Goal: Task Accomplishment & Management: Complete application form

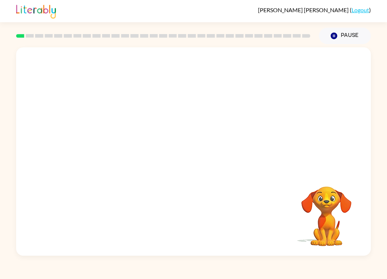
click at [118, 141] on video "Your browser must support playing .mp4 files to use Literably. Please try using…" at bounding box center [193, 109] width 355 height 124
click at [214, 93] on video "Your browser must support playing .mp4 files to use Literably. Please try using…" at bounding box center [193, 109] width 355 height 124
click at [115, 132] on video "Your browser must support playing .mp4 files to use Literably. Please try using…" at bounding box center [193, 109] width 355 height 124
click at [331, 206] on video "Your browser must support playing .mp4 files to use Literably. Please try using…" at bounding box center [326, 211] width 72 height 72
click at [325, 208] on video "Your browser must support playing .mp4 files to use Literably. Please try using…" at bounding box center [326, 211] width 72 height 72
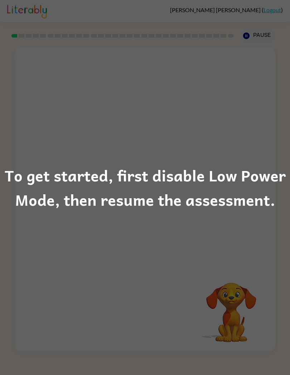
click at [229, 185] on div "To get started, first disable Low Power Mode, then resume the assessment." at bounding box center [145, 187] width 290 height 49
click at [231, 123] on div "To get started, first disable Low Power Mode, then resume the assessment." at bounding box center [145, 187] width 290 height 375
click at [214, 167] on div "To get started, first disable Low Power Mode, then resume the assessment." at bounding box center [145, 187] width 290 height 49
click at [255, 127] on div "To get started, first disable Low Power Mode, then resume the assessment." at bounding box center [145, 187] width 290 height 375
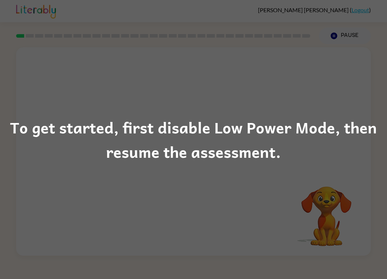
click at [312, 155] on div "To get started, first disable Low Power Mode, then resume the assessment." at bounding box center [193, 139] width 387 height 49
click at [118, 139] on div "To get started, first disable Low Power Mode, then resume the assessment." at bounding box center [193, 139] width 387 height 49
click at [114, 118] on div "To get started, first disable Low Power Mode, then resume the assessment." at bounding box center [193, 139] width 387 height 49
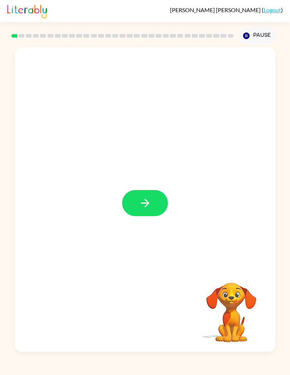
click at [140, 200] on icon "button" at bounding box center [145, 203] width 13 height 13
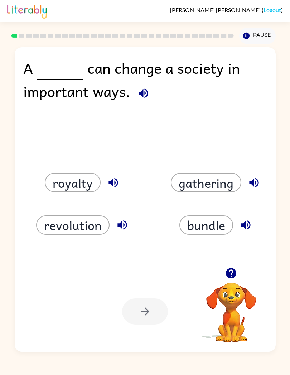
click at [96, 223] on button "revolution" at bounding box center [72, 225] width 73 height 19
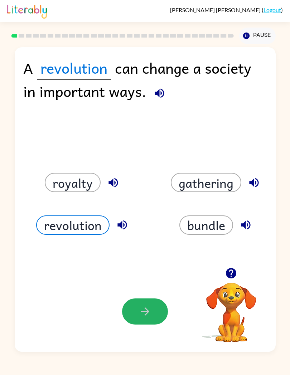
click at [153, 278] on button "button" at bounding box center [145, 312] width 46 height 26
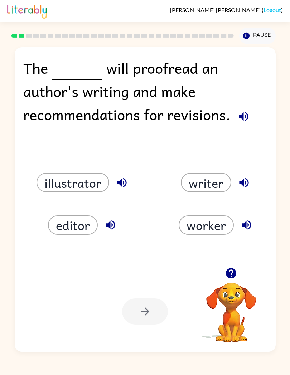
click at [94, 187] on button "illustrator" at bounding box center [73, 182] width 73 height 19
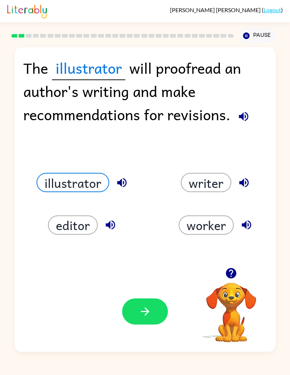
click at [245, 36] on icon "button" at bounding box center [246, 36] width 6 height 6
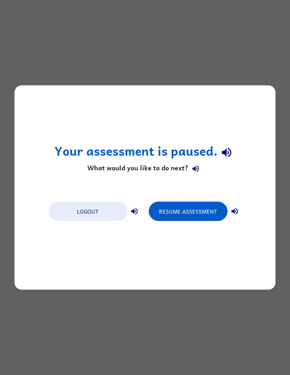
click at [180, 214] on button "Resume Assessment" at bounding box center [188, 211] width 79 height 19
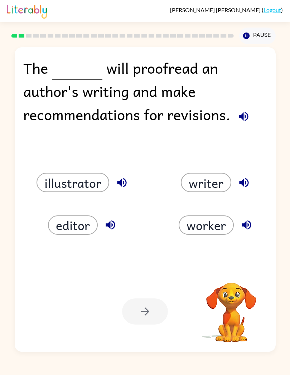
click at [66, 228] on button "editor" at bounding box center [73, 225] width 50 height 19
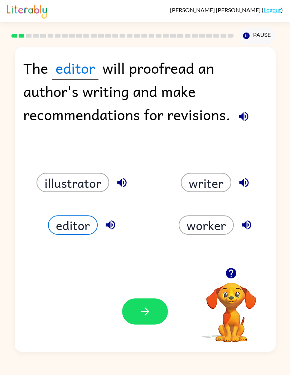
click at [204, 216] on button "worker" at bounding box center [206, 225] width 55 height 19
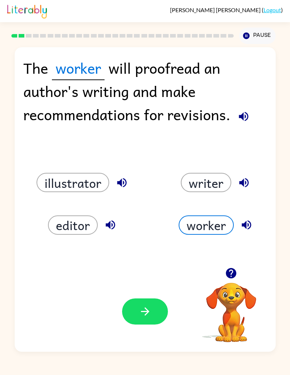
click at [142, 278] on button "button" at bounding box center [145, 312] width 46 height 26
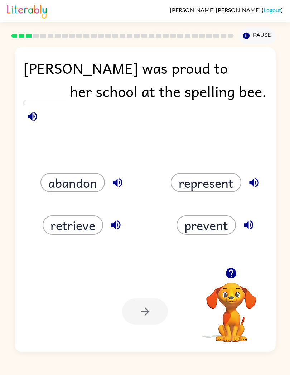
click at [121, 221] on icon "button" at bounding box center [116, 225] width 13 height 13
click at [249, 177] on icon "button" at bounding box center [254, 183] width 13 height 13
click at [220, 181] on button "represent" at bounding box center [206, 182] width 71 height 19
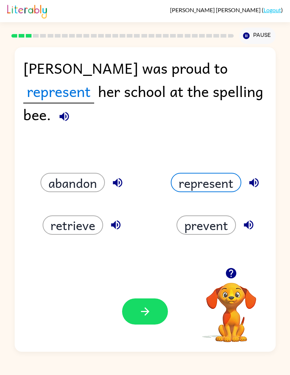
click at [155, 278] on button "button" at bounding box center [145, 312] width 46 height 26
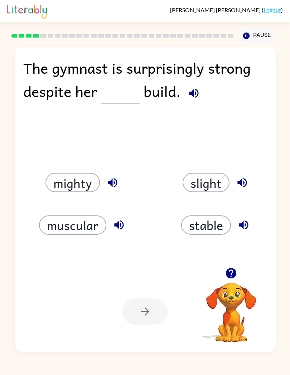
click at [190, 93] on icon "button" at bounding box center [193, 93] width 9 height 9
click at [210, 226] on button "stable" at bounding box center [206, 225] width 50 height 19
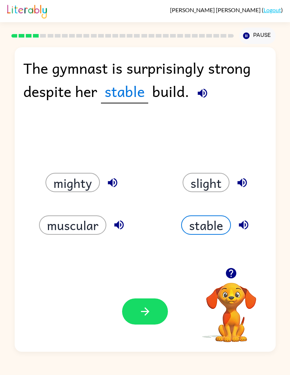
click at [99, 227] on button "muscular" at bounding box center [72, 225] width 67 height 19
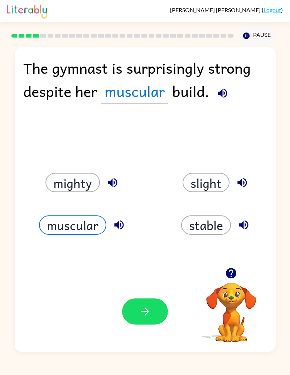
click at [88, 179] on button "mighty" at bounding box center [72, 182] width 54 height 19
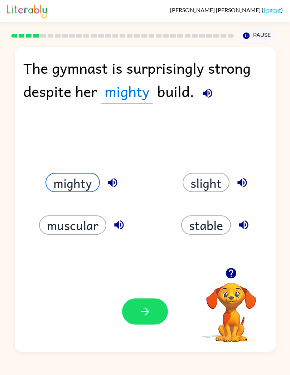
click at [87, 228] on button "muscular" at bounding box center [72, 225] width 67 height 19
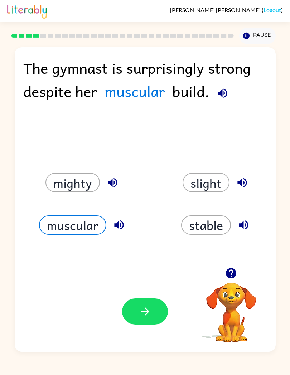
click at [147, 278] on icon "button" at bounding box center [145, 311] width 13 height 13
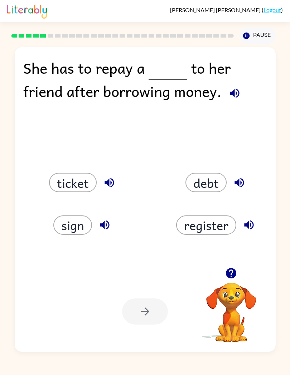
click at [84, 187] on button "ticket" at bounding box center [73, 182] width 48 height 19
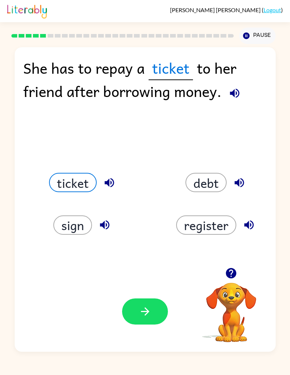
click at [221, 183] on button "debt" at bounding box center [205, 182] width 41 height 19
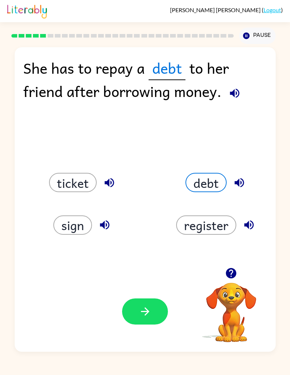
click at [152, 278] on button "button" at bounding box center [145, 312] width 46 height 26
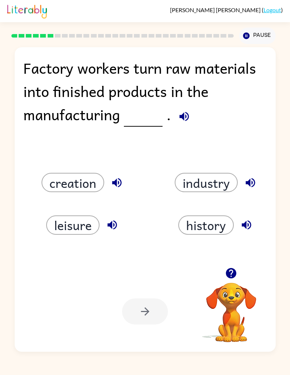
click at [244, 185] on icon "button" at bounding box center [250, 183] width 13 height 13
click at [213, 185] on button "industry" at bounding box center [206, 182] width 63 height 19
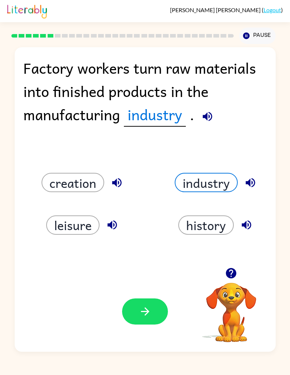
click at [122, 278] on div "Your browser must support playing .mp4 files to use Literably. Please try using…" at bounding box center [145, 311] width 261 height 81
click at [130, 278] on button "button" at bounding box center [145, 312] width 46 height 26
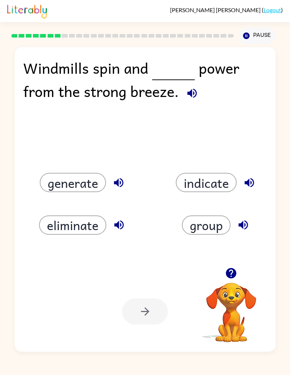
click at [77, 197] on div "eliminate" at bounding box center [79, 216] width 134 height 43
click at [68, 186] on button "generate" at bounding box center [73, 182] width 66 height 19
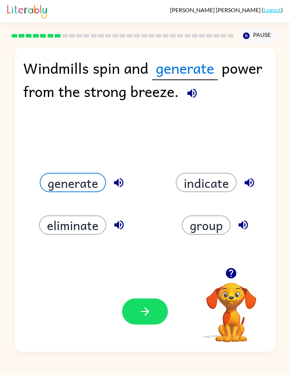
click at [139, 278] on button "button" at bounding box center [145, 312] width 46 height 26
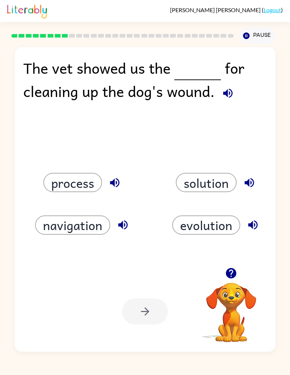
click at [76, 191] on button "process" at bounding box center [72, 182] width 59 height 19
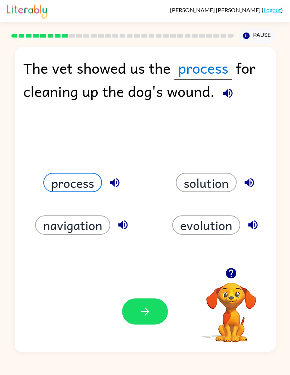
click at [166, 278] on button "button" at bounding box center [145, 312] width 46 height 26
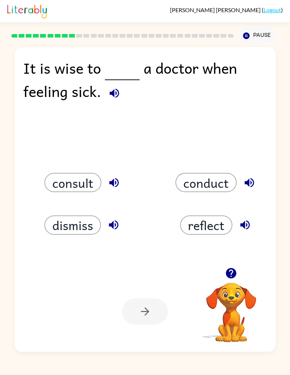
click at [156, 151] on div "It is wise to a doctor when feeling sick. consult conduct dismiss reflect Your …" at bounding box center [145, 199] width 261 height 305
click at [109, 187] on icon "button" at bounding box center [114, 183] width 13 height 13
click at [69, 181] on button "consult" at bounding box center [72, 182] width 57 height 19
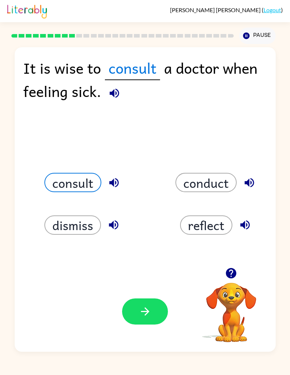
click at [150, 278] on icon "button" at bounding box center [145, 311] width 13 height 13
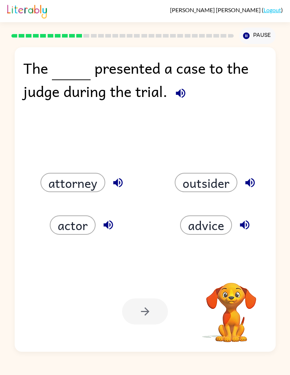
click at [76, 228] on button "actor" at bounding box center [73, 225] width 46 height 19
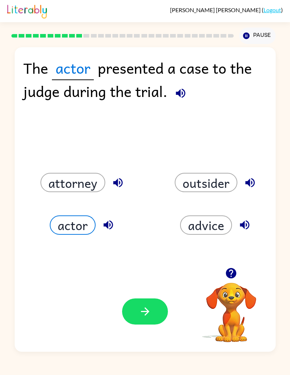
click at [177, 95] on icon "button" at bounding box center [180, 93] width 9 height 9
click at [183, 95] on icon "button" at bounding box center [180, 93] width 13 height 13
click at [190, 93] on button "button" at bounding box center [181, 93] width 18 height 18
click at [149, 278] on button "button" at bounding box center [145, 312] width 46 height 26
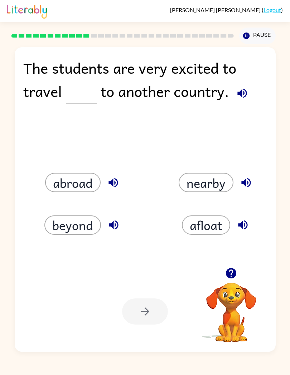
click at [90, 185] on button "abroad" at bounding box center [73, 182] width 56 height 19
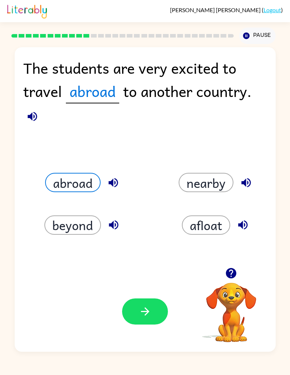
click at [29, 117] on icon "button" at bounding box center [32, 116] width 9 height 9
click at [164, 209] on div "afloat" at bounding box center [212, 216] width 134 height 43
click at [135, 278] on button "button" at bounding box center [145, 312] width 46 height 26
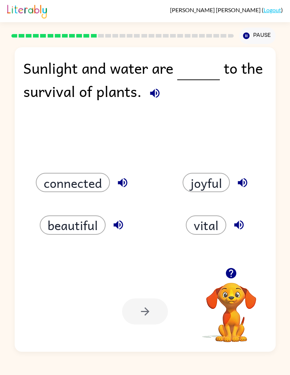
click at [81, 187] on button "connected" at bounding box center [73, 182] width 74 height 19
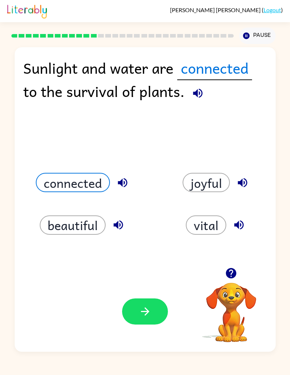
click at [149, 278] on icon "button" at bounding box center [145, 311] width 13 height 13
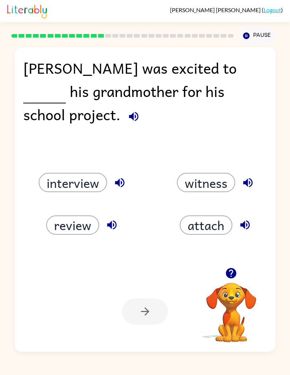
click at [83, 182] on button "interview" at bounding box center [73, 182] width 68 height 19
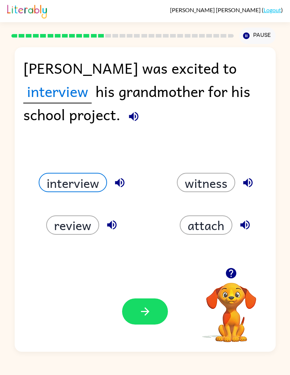
click at [140, 278] on icon "button" at bounding box center [145, 311] width 13 height 13
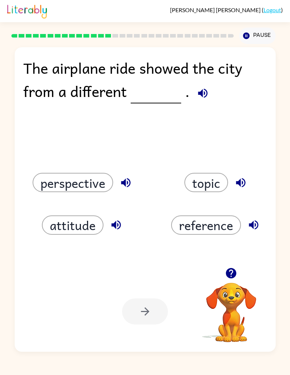
click at [92, 174] on button "perspective" at bounding box center [73, 182] width 81 height 19
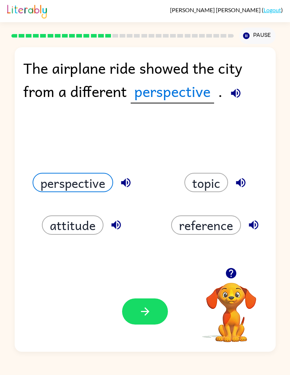
click at [138, 278] on button "button" at bounding box center [145, 312] width 46 height 26
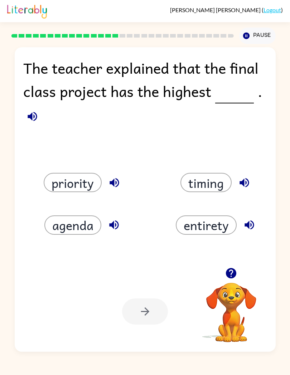
click at [119, 177] on icon "button" at bounding box center [114, 183] width 13 height 13
click at [72, 181] on button "priority" at bounding box center [73, 182] width 58 height 19
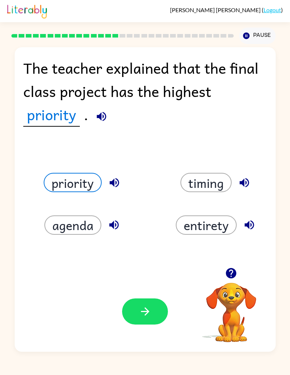
click at [159, 278] on button "button" at bounding box center [145, 312] width 46 height 26
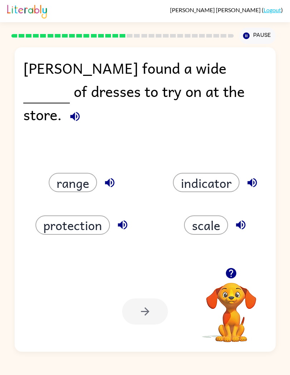
click at [190, 226] on button "scale" at bounding box center [206, 225] width 44 height 19
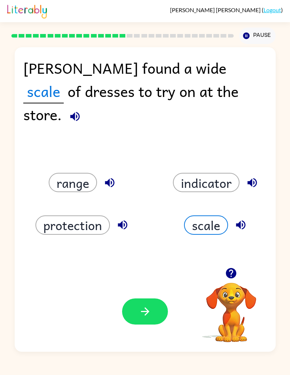
click at [150, 278] on icon "button" at bounding box center [145, 311] width 13 height 13
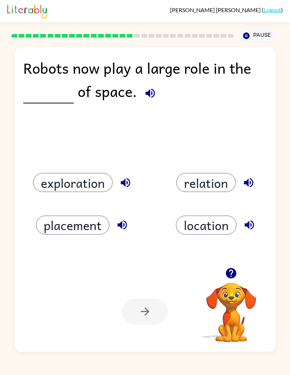
click at [77, 177] on button "exploration" at bounding box center [73, 182] width 80 height 19
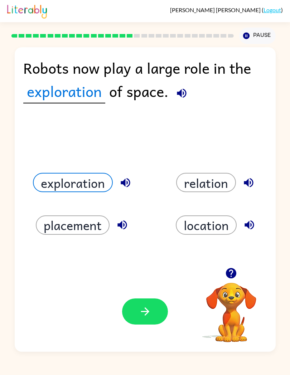
click at [140, 278] on button "button" at bounding box center [145, 312] width 46 height 26
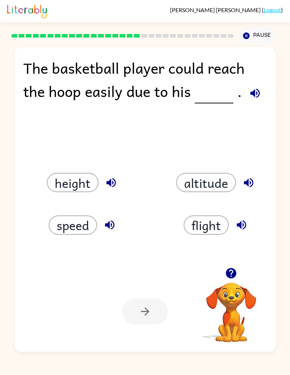
click at [76, 226] on button "speed" at bounding box center [73, 225] width 48 height 19
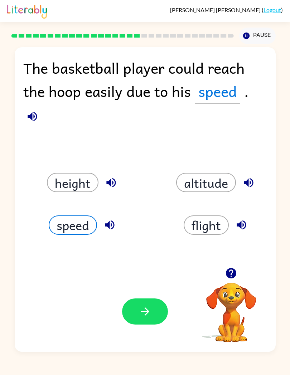
click at [137, 278] on button "button" at bounding box center [145, 312] width 46 height 26
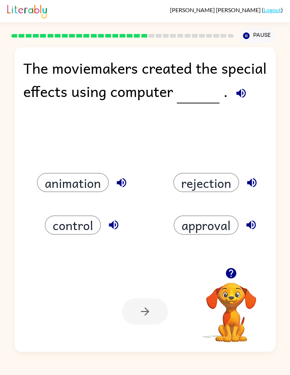
click at [100, 180] on button "animation" at bounding box center [73, 182] width 72 height 19
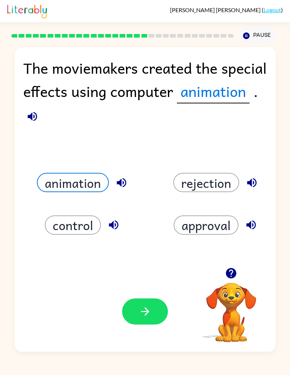
click at [143, 278] on button "button" at bounding box center [145, 312] width 46 height 26
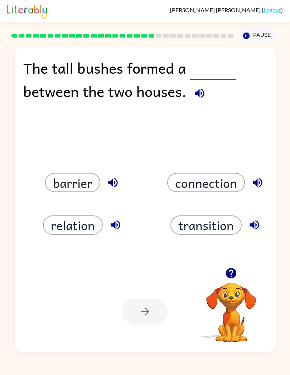
click at [85, 181] on button "barrier" at bounding box center [72, 182] width 55 height 19
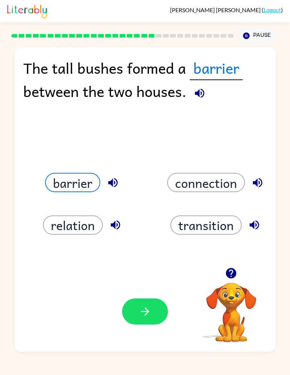
click at [149, 278] on icon "button" at bounding box center [145, 311] width 13 height 13
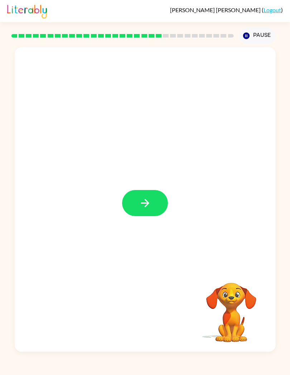
click at [153, 195] on button "button" at bounding box center [145, 203] width 46 height 26
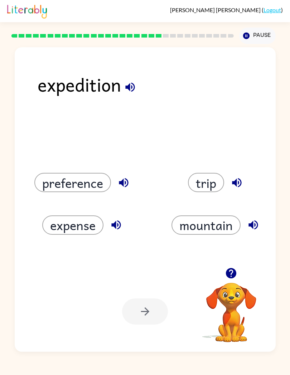
click at [123, 96] on div "expedition" at bounding box center [157, 95] width 238 height 48
click at [135, 91] on icon "button" at bounding box center [130, 87] width 13 height 13
click at [130, 88] on icon "button" at bounding box center [130, 87] width 13 height 13
click at [107, 184] on button "preference" at bounding box center [72, 182] width 77 height 19
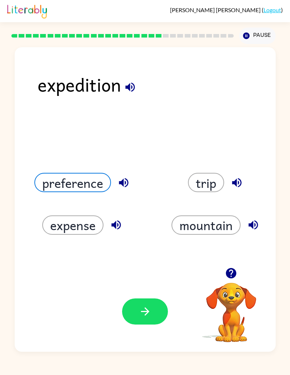
click at [145, 278] on icon "button" at bounding box center [145, 312] width 8 height 8
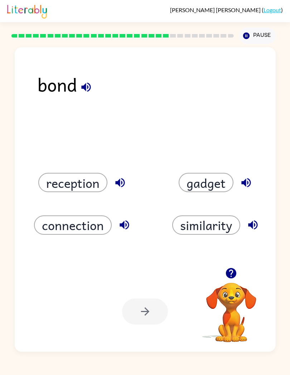
click at [90, 220] on button "connection" at bounding box center [73, 225] width 78 height 19
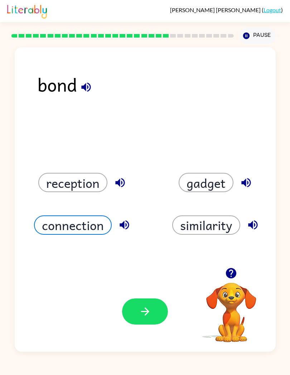
click at [160, 278] on button "button" at bounding box center [145, 312] width 46 height 26
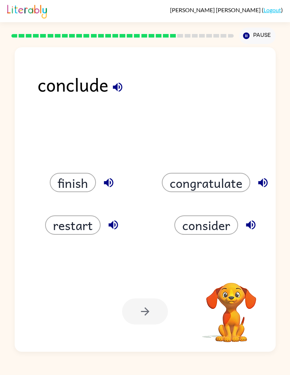
click at [82, 191] on button "finish" at bounding box center [73, 182] width 46 height 19
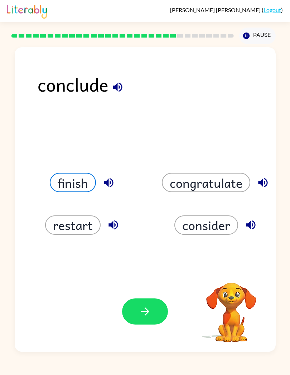
click at [144, 278] on icon "button" at bounding box center [145, 311] width 13 height 13
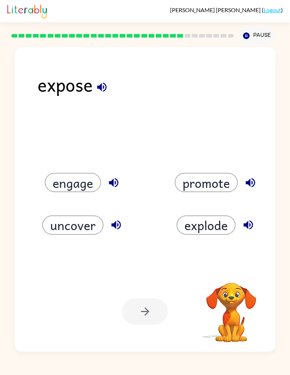
click at [210, 175] on button "promote" at bounding box center [206, 182] width 63 height 19
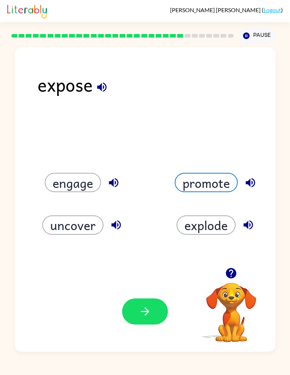
click at [82, 176] on button "engage" at bounding box center [73, 182] width 56 height 19
click at [91, 222] on button "uncover" at bounding box center [72, 225] width 61 height 19
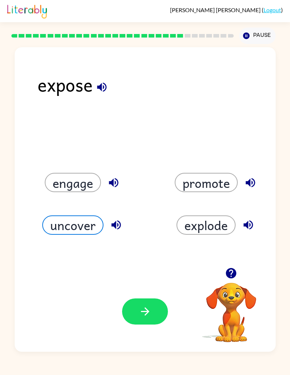
click at [149, 278] on button "button" at bounding box center [145, 312] width 46 height 26
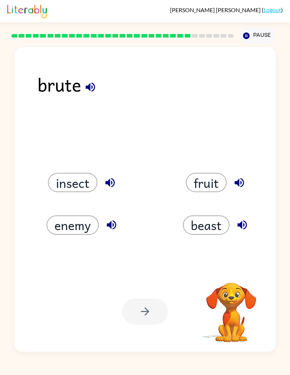
click at [87, 85] on icon "button" at bounding box center [90, 87] width 13 height 13
click at [82, 87] on button "button" at bounding box center [90, 87] width 18 height 18
click at [86, 228] on button "enemy" at bounding box center [73, 225] width 52 height 19
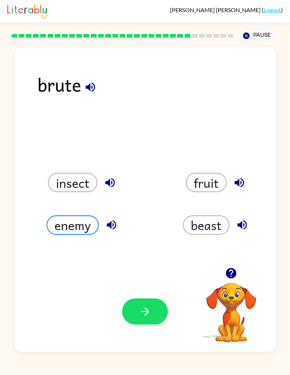
click at [154, 278] on button "button" at bounding box center [145, 312] width 46 height 26
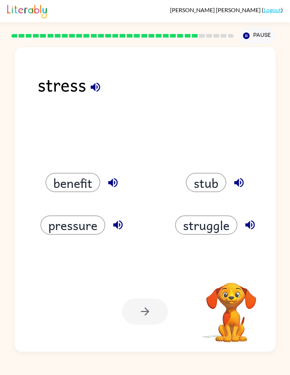
click at [83, 225] on button "pressure" at bounding box center [72, 225] width 65 height 19
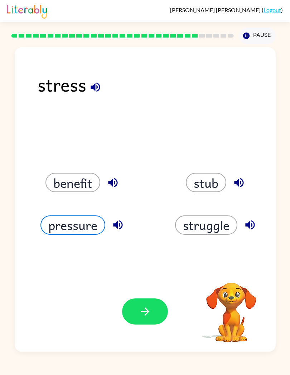
click at [154, 278] on div "Your browser must support playing .mp4 files to use Literably. Please try using…" at bounding box center [145, 311] width 261 height 81
click at [151, 278] on icon "button" at bounding box center [145, 311] width 13 height 13
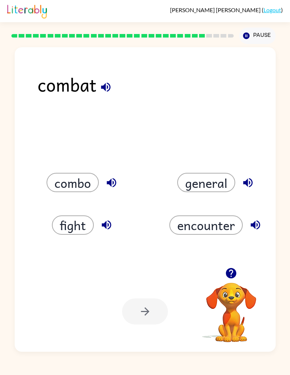
click at [69, 220] on button "fight" at bounding box center [73, 225] width 42 height 19
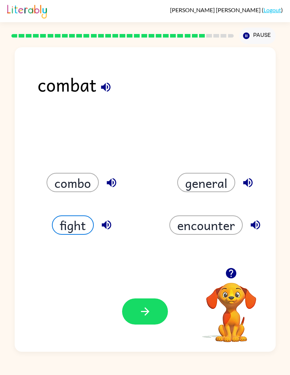
click at [139, 278] on icon "button" at bounding box center [145, 311] width 13 height 13
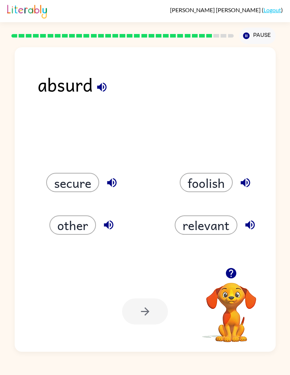
click at [88, 187] on button "secure" at bounding box center [72, 182] width 53 height 19
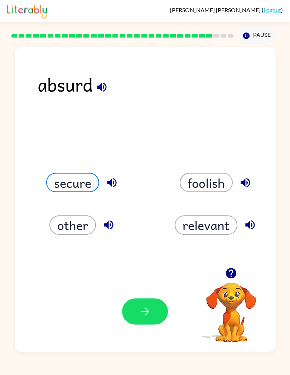
click at [133, 278] on button "button" at bounding box center [145, 312] width 46 height 26
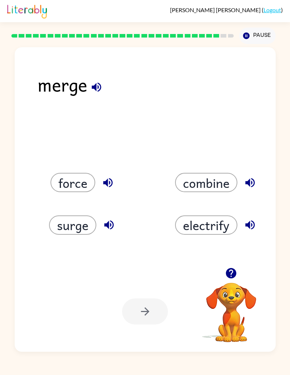
click at [145, 278] on div at bounding box center [145, 312] width 46 height 26
click at [161, 278] on div at bounding box center [145, 312] width 46 height 26
click at [222, 185] on button "combine" at bounding box center [206, 182] width 62 height 19
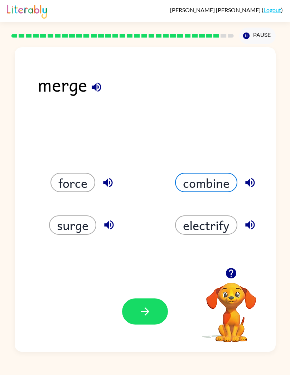
click at [142, 278] on icon "button" at bounding box center [145, 311] width 13 height 13
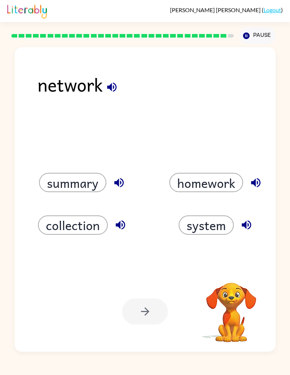
click at [212, 225] on button "system" at bounding box center [206, 225] width 55 height 19
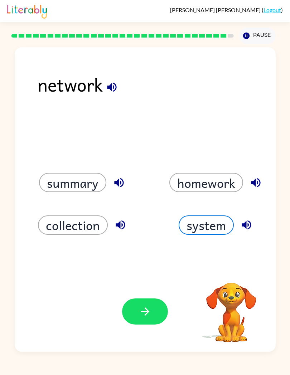
click at [154, 278] on button "button" at bounding box center [145, 312] width 46 height 26
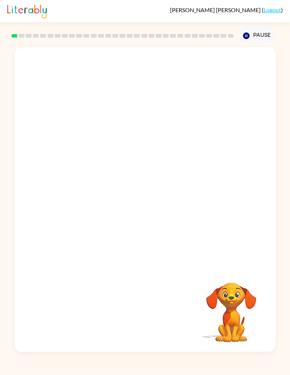
click at [261, 44] on button "Pause Pause" at bounding box center [257, 36] width 37 height 16
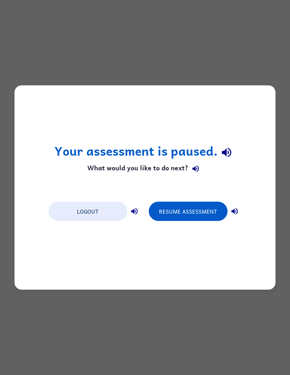
click at [151, 93] on div "Your assessment is paused. What would you like to do next? Logout Resume Assess…" at bounding box center [145, 188] width 261 height 204
click at [160, 98] on div "Your assessment is paused. What would you like to do next? Logout Resume Assess…" at bounding box center [145, 188] width 261 height 204
click at [171, 48] on div "Your assessment is paused. What would you like to do next? Logout Resume Assess…" at bounding box center [145, 187] width 290 height 375
click at [204, 206] on button "Resume Assessment" at bounding box center [188, 211] width 79 height 19
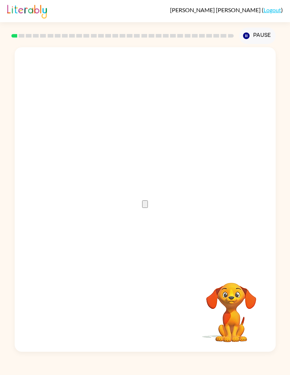
click at [148, 201] on button "button" at bounding box center [145, 205] width 6 height 8
click at [138, 211] on div at bounding box center [145, 157] width 261 height 221
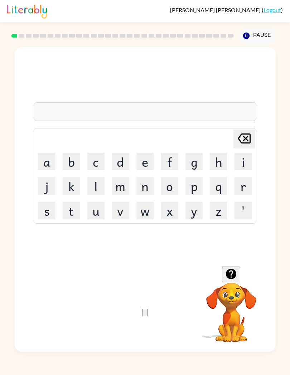
click at [219, 157] on button "h" at bounding box center [219, 162] width 18 height 18
click at [241, 136] on icon at bounding box center [244, 139] width 13 height 10
click at [47, 215] on button "s" at bounding box center [47, 211] width 18 height 18
click at [218, 156] on button "h" at bounding box center [219, 162] width 18 height 18
click at [93, 215] on button "u" at bounding box center [96, 211] width 18 height 18
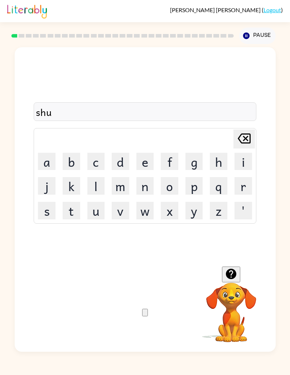
click at [45, 214] on button "s" at bounding box center [47, 211] width 18 height 18
click at [213, 161] on button "h" at bounding box center [219, 162] width 18 height 18
click at [148, 314] on button "button" at bounding box center [145, 313] width 6 height 8
click at [188, 189] on button "p" at bounding box center [194, 186] width 18 height 18
click at [141, 162] on button "e" at bounding box center [145, 162] width 18 height 18
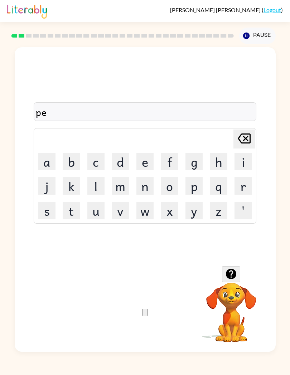
click at [50, 165] on button "a" at bounding box center [47, 162] width 18 height 18
click at [248, 138] on icon "Delete Delete last character input" at bounding box center [244, 138] width 17 height 17
click at [238, 137] on icon "Delete Delete last character input" at bounding box center [244, 138] width 17 height 17
click at [40, 166] on button "a" at bounding box center [47, 162] width 18 height 18
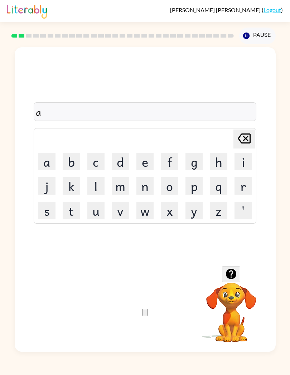
click at [194, 188] on button "p" at bounding box center [194, 186] width 18 height 18
click at [144, 159] on button "e" at bounding box center [145, 162] width 18 height 18
click at [46, 165] on button "a" at bounding box center [47, 162] width 18 height 18
click at [245, 185] on button "r" at bounding box center [244, 186] width 18 height 18
click at [143, 160] on button "e" at bounding box center [145, 162] width 18 height 18
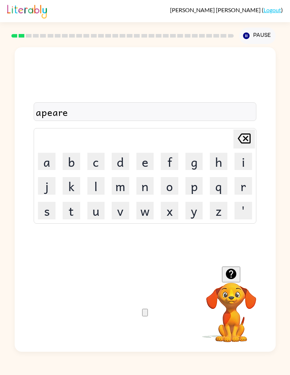
click at [140, 190] on button "n" at bounding box center [145, 186] width 18 height 18
click at [98, 165] on button "c" at bounding box center [96, 162] width 18 height 18
click at [150, 164] on button "e" at bounding box center [145, 162] width 18 height 18
click at [54, 211] on button "s" at bounding box center [47, 211] width 18 height 18
click at [148, 314] on button "button" at bounding box center [145, 313] width 6 height 8
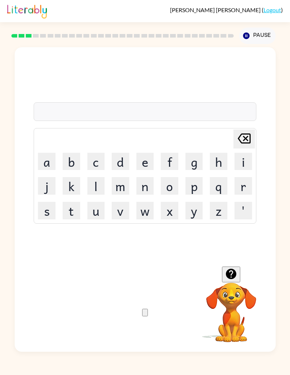
click at [241, 178] on button "r" at bounding box center [244, 186] width 18 height 18
click at [140, 161] on button "e" at bounding box center [145, 162] width 18 height 18
click at [48, 166] on button "a" at bounding box center [47, 162] width 18 height 18
click at [98, 191] on button "l" at bounding box center [96, 186] width 18 height 18
click at [238, 161] on button "i" at bounding box center [244, 162] width 18 height 18
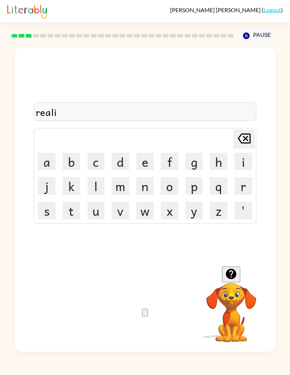
click at [66, 211] on button "t" at bounding box center [72, 211] width 18 height 18
click at [196, 212] on button "y" at bounding box center [194, 211] width 18 height 18
click at [158, 295] on div "Your browser must support playing .mp4 files to use Literably. Please try using…" at bounding box center [145, 311] width 261 height 81
click at [145, 314] on icon "button" at bounding box center [145, 314] width 0 height 0
click at [148, 167] on button "e" at bounding box center [145, 162] width 18 height 18
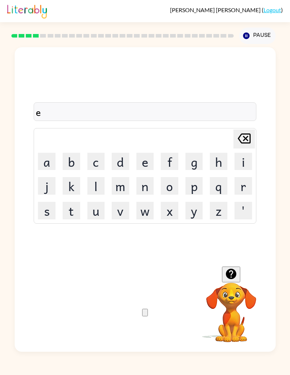
click at [98, 184] on button "l" at bounding box center [96, 186] width 18 height 18
click at [144, 163] on button "e" at bounding box center [145, 162] width 18 height 18
click at [121, 195] on button "m" at bounding box center [121, 186] width 18 height 18
click at [237, 165] on button "i" at bounding box center [244, 162] width 18 height 18
click at [47, 161] on button "a" at bounding box center [47, 162] width 18 height 18
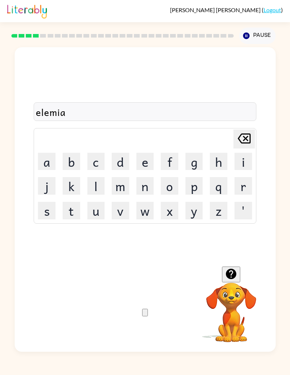
click at [70, 211] on button "t" at bounding box center [72, 211] width 18 height 18
click at [142, 164] on button "e" at bounding box center [145, 162] width 18 height 18
click at [238, 134] on icon "Delete Delete last character input" at bounding box center [244, 138] width 17 height 17
click at [236, 139] on icon "Delete Delete last character input" at bounding box center [244, 138] width 17 height 17
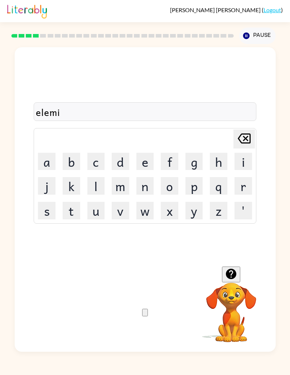
click at [239, 138] on icon at bounding box center [244, 139] width 13 height 10
click at [250, 139] on icon at bounding box center [244, 139] width 13 height 10
click at [141, 158] on button "e" at bounding box center [145, 162] width 18 height 18
click at [121, 184] on button "m" at bounding box center [121, 186] width 18 height 18
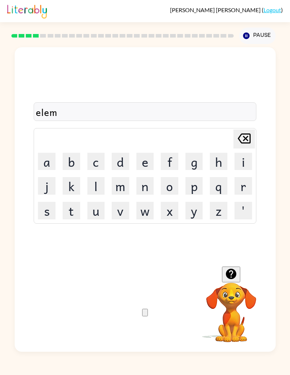
click at [142, 184] on button "n" at bounding box center [145, 186] width 18 height 18
click at [50, 164] on button "a" at bounding box center [47, 162] width 18 height 18
click at [75, 211] on button "t" at bounding box center [72, 211] width 18 height 18
click at [136, 162] on button "e" at bounding box center [145, 162] width 18 height 18
click at [242, 139] on icon "Delete Delete last character input" at bounding box center [244, 138] width 17 height 17
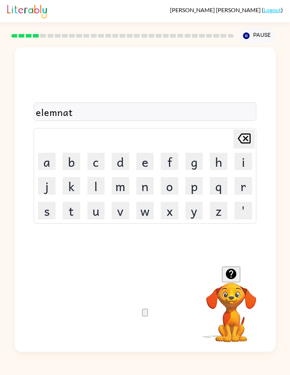
click at [241, 139] on icon "Delete Delete last character input" at bounding box center [244, 138] width 17 height 17
click at [242, 134] on icon "Delete Delete last character input" at bounding box center [244, 138] width 17 height 17
click at [241, 133] on icon "Delete Delete last character input" at bounding box center [244, 138] width 17 height 17
click at [238, 165] on button "i" at bounding box center [244, 162] width 18 height 18
click at [143, 185] on button "n" at bounding box center [145, 186] width 18 height 18
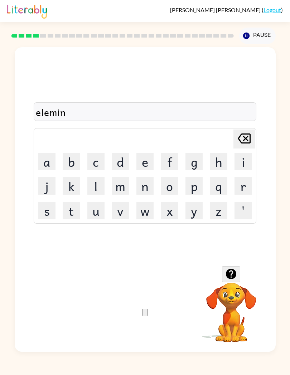
click at [49, 156] on button "a" at bounding box center [47, 162] width 18 height 18
click at [66, 210] on button "t" at bounding box center [72, 211] width 18 height 18
click at [143, 157] on button "e" at bounding box center [145, 162] width 18 height 18
click at [145, 314] on icon "button" at bounding box center [145, 314] width 0 height 0
click at [115, 160] on button "d" at bounding box center [121, 162] width 18 height 18
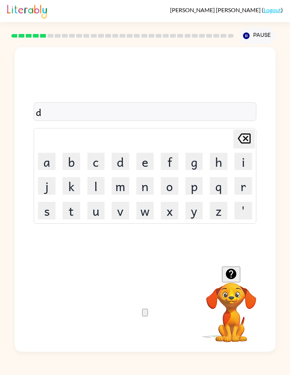
click at [95, 214] on button "u" at bounding box center [96, 211] width 18 height 18
click at [194, 189] on button "p" at bounding box center [194, 186] width 18 height 18
click at [98, 190] on button "l" at bounding box center [96, 186] width 18 height 18
click at [237, 162] on button "i" at bounding box center [244, 162] width 18 height 18
click at [97, 164] on button "c" at bounding box center [96, 162] width 18 height 18
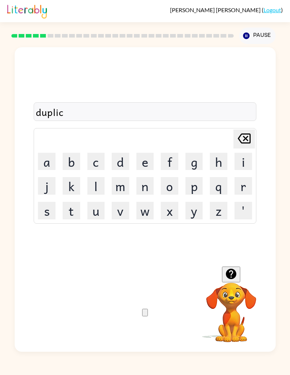
click at [54, 165] on button "a" at bounding box center [47, 162] width 18 height 18
click at [73, 206] on button "t" at bounding box center [72, 211] width 18 height 18
click at [139, 161] on button "e" at bounding box center [145, 162] width 18 height 18
click at [148, 313] on button "button" at bounding box center [145, 313] width 6 height 8
click at [46, 158] on button "a" at bounding box center [47, 162] width 18 height 18
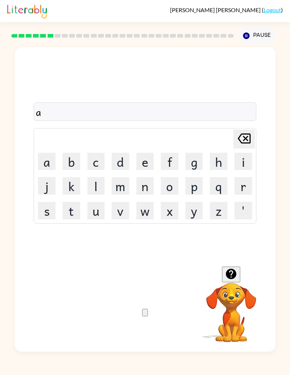
click at [236, 135] on icon "Delete Delete last character input" at bounding box center [244, 138] width 17 height 17
click at [124, 214] on button "v" at bounding box center [121, 211] width 18 height 18
click at [44, 153] on button "a" at bounding box center [47, 162] width 18 height 18
click at [95, 160] on button "c" at bounding box center [96, 162] width 18 height 18
click at [40, 163] on button "a" at bounding box center [47, 162] width 18 height 18
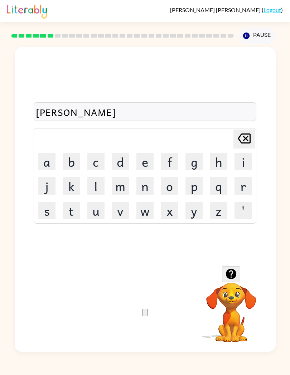
click at [74, 212] on button "t" at bounding box center [72, 211] width 18 height 18
click at [243, 163] on button "i" at bounding box center [244, 162] width 18 height 18
click at [172, 192] on button "o" at bounding box center [170, 186] width 18 height 18
click at [149, 189] on button "n" at bounding box center [145, 186] width 18 height 18
click at [148, 317] on button "button" at bounding box center [145, 313] width 6 height 8
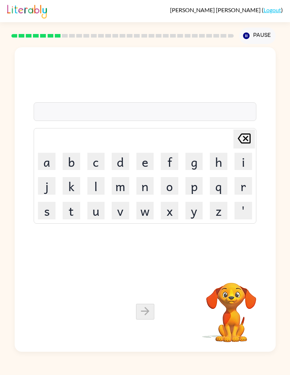
click at [194, 186] on button "p" at bounding box center [194, 186] width 18 height 18
click at [98, 211] on button "u" at bounding box center [96, 211] width 18 height 18
click at [74, 214] on button "t" at bounding box center [72, 211] width 18 height 18
click at [98, 214] on button "u" at bounding box center [96, 211] width 18 height 18
click at [97, 181] on button "l" at bounding box center [96, 186] width 18 height 18
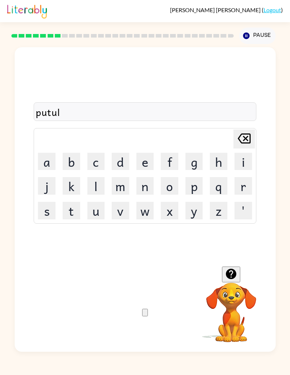
click at [245, 138] on icon at bounding box center [244, 139] width 13 height 10
click at [245, 139] on icon at bounding box center [244, 139] width 13 height 10
click at [244, 139] on icon "Delete Delete last character input" at bounding box center [244, 138] width 17 height 17
click at [237, 137] on icon "Delete Delete last character input" at bounding box center [244, 138] width 17 height 17
click at [101, 209] on button "u" at bounding box center [96, 211] width 18 height 18
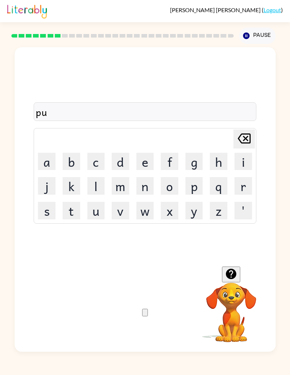
click at [140, 165] on button "e" at bounding box center [145, 162] width 18 height 18
click at [242, 141] on icon "Delete Delete last character input" at bounding box center [244, 138] width 17 height 17
click at [242, 140] on icon "Delete Delete last character input" at bounding box center [244, 138] width 17 height 17
click at [119, 162] on button "d" at bounding box center [121, 162] width 18 height 18
click at [119, 161] on button "d" at bounding box center [121, 162] width 18 height 18
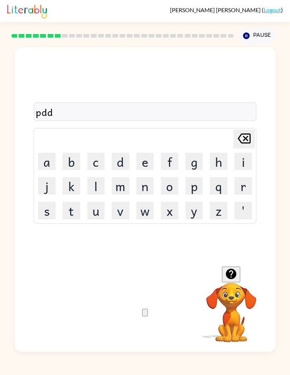
click at [243, 140] on icon "Delete Delete last character input" at bounding box center [244, 138] width 17 height 17
click at [97, 219] on button "u" at bounding box center [96, 211] width 18 height 18
click at [115, 160] on button "d" at bounding box center [121, 162] width 18 height 18
click at [144, 162] on button "e" at bounding box center [145, 162] width 18 height 18
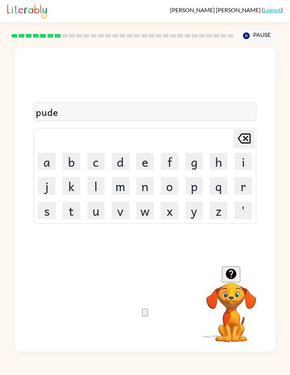
click at [97, 188] on button "l" at bounding box center [96, 186] width 18 height 18
click at [245, 141] on icon "Delete Delete last character input" at bounding box center [244, 138] width 17 height 17
click at [235, 145] on button "Delete Delete last character input" at bounding box center [243, 139] width 21 height 19
click at [119, 164] on button "d" at bounding box center [121, 162] width 18 height 18
click at [100, 184] on button "l" at bounding box center [96, 186] width 18 height 18
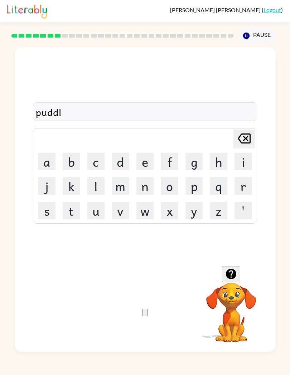
click at [137, 168] on button "e" at bounding box center [145, 162] width 18 height 18
click at [148, 317] on button "button" at bounding box center [145, 313] width 6 height 8
click at [232, 275] on icon "button" at bounding box center [231, 274] width 10 height 10
click at [197, 181] on button "p" at bounding box center [194, 186] width 18 height 18
click at [47, 160] on button "a" at bounding box center [47, 162] width 18 height 18
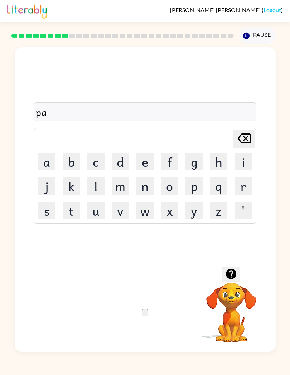
click at [242, 181] on button "r" at bounding box center [244, 186] width 18 height 18
click at [71, 216] on button "t" at bounding box center [72, 211] width 18 height 18
click at [239, 160] on button "i" at bounding box center [244, 162] width 18 height 18
click at [46, 158] on button "a" at bounding box center [47, 162] width 18 height 18
click at [97, 186] on button "l" at bounding box center [96, 186] width 18 height 18
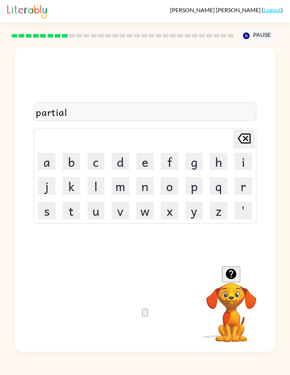
click at [148, 317] on button "button" at bounding box center [145, 313] width 6 height 8
click at [145, 161] on button "e" at bounding box center [145, 162] width 18 height 18
click at [239, 141] on icon at bounding box center [244, 139] width 13 height 10
click at [241, 185] on button "r" at bounding box center [244, 186] width 18 height 18
click at [150, 162] on button "e" at bounding box center [145, 162] width 18 height 18
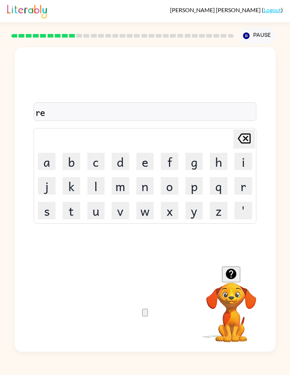
click at [97, 166] on button "c" at bounding box center [96, 162] width 18 height 18
click at [247, 138] on icon "Delete Delete last character input" at bounding box center [244, 138] width 17 height 17
click at [242, 142] on icon "Delete Delete last character input" at bounding box center [244, 138] width 17 height 17
click at [149, 162] on button "e" at bounding box center [145, 162] width 18 height 18
click at [101, 168] on button "c" at bounding box center [96, 162] width 18 height 18
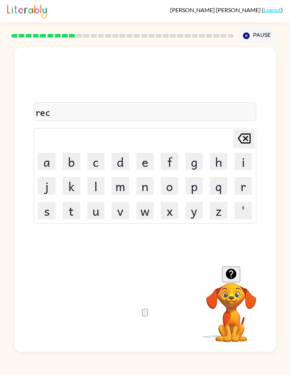
click at [50, 165] on button "a" at bounding box center [47, 162] width 18 height 18
click at [193, 187] on button "p" at bounding box center [194, 186] width 18 height 18
click at [77, 209] on button "t" at bounding box center [72, 211] width 18 height 18
click at [101, 218] on button "u" at bounding box center [96, 211] width 18 height 18
click at [246, 181] on button "r" at bounding box center [244, 186] width 18 height 18
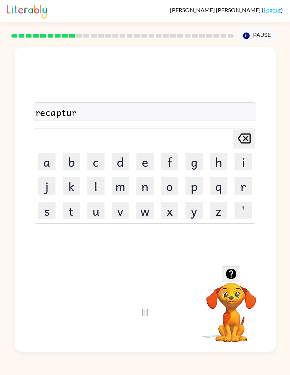
click at [148, 311] on button "button" at bounding box center [145, 313] width 6 height 8
click at [195, 187] on button "p" at bounding box center [194, 186] width 18 height 18
click at [246, 181] on button "r" at bounding box center [244, 186] width 18 height 18
click at [144, 165] on button "e" at bounding box center [145, 162] width 18 height 18
click at [48, 213] on button "s" at bounding box center [47, 211] width 18 height 18
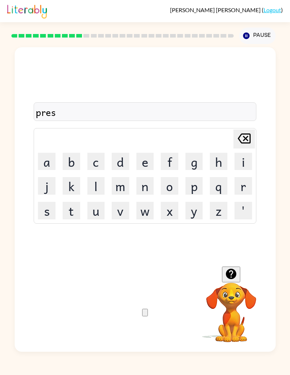
click at [96, 165] on button "c" at bounding box center [96, 162] width 18 height 18
click at [213, 162] on button "h" at bounding box center [219, 162] width 18 height 18
click at [167, 183] on button "o" at bounding box center [170, 186] width 18 height 18
click at [97, 187] on button "l" at bounding box center [96, 186] width 18 height 18
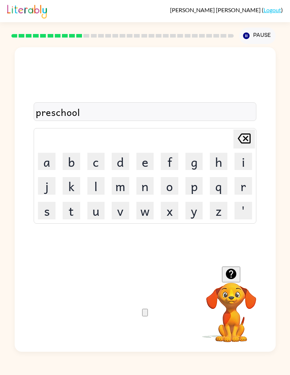
click at [148, 316] on button "button" at bounding box center [145, 313] width 6 height 8
click at [101, 165] on button "c" at bounding box center [96, 162] width 18 height 18
click at [243, 183] on button "r" at bounding box center [244, 186] width 18 height 18
click at [38, 155] on button "a" at bounding box center [47, 162] width 18 height 18
click at [121, 213] on button "v" at bounding box center [121, 211] width 18 height 18
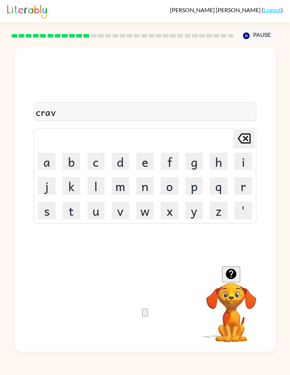
click at [144, 160] on button "e" at bounding box center [145, 162] width 18 height 18
click at [145, 314] on icon "button" at bounding box center [145, 314] width 0 height 0
click at [122, 165] on button "d" at bounding box center [121, 162] width 18 height 18
click at [232, 164] on td "i" at bounding box center [243, 162] width 24 height 24
click at [95, 167] on button "c" at bounding box center [96, 162] width 18 height 18
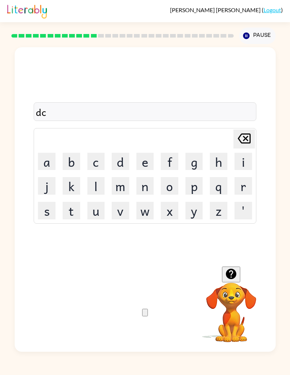
click at [244, 137] on icon at bounding box center [244, 139] width 13 height 10
click at [239, 162] on button "i" at bounding box center [244, 162] width 18 height 18
click at [97, 161] on button "c" at bounding box center [96, 162] width 18 height 18
click at [77, 209] on button "t" at bounding box center [72, 211] width 18 height 18
click at [49, 169] on button "a" at bounding box center [47, 162] width 18 height 18
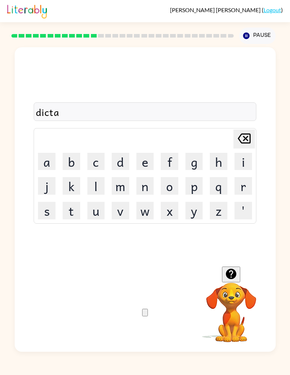
click at [70, 211] on button "t" at bounding box center [72, 211] width 18 height 18
click at [142, 162] on button "e" at bounding box center [145, 162] width 18 height 18
click at [145, 314] on icon "button" at bounding box center [145, 314] width 0 height 0
click at [235, 278] on icon "button" at bounding box center [231, 274] width 10 height 10
click at [44, 159] on button "a" at bounding box center [47, 162] width 18 height 18
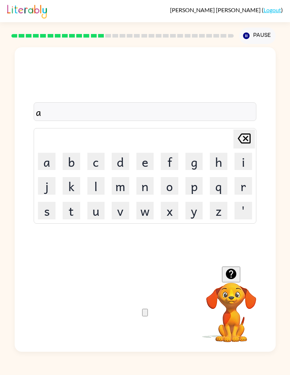
click at [192, 213] on button "y" at bounding box center [194, 211] width 18 height 18
click at [124, 191] on button "m" at bounding box center [121, 186] width 18 height 18
click at [142, 162] on button "e" at bounding box center [145, 162] width 18 height 18
click at [148, 188] on button "n" at bounding box center [145, 186] width 18 height 18
click at [68, 208] on button "t" at bounding box center [72, 211] width 18 height 18
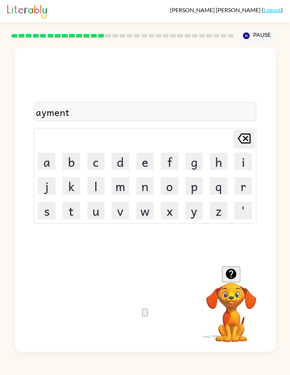
click at [234, 139] on button "Delete Delete last character input" at bounding box center [243, 139] width 21 height 19
click at [237, 140] on icon "Delete Delete last character input" at bounding box center [244, 138] width 17 height 17
click at [235, 140] on button "Delete Delete last character input" at bounding box center [243, 139] width 21 height 19
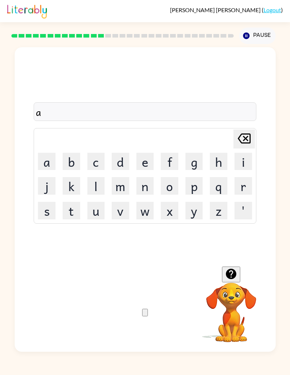
click at [236, 140] on icon "Delete Delete last character input" at bounding box center [244, 138] width 17 height 17
click at [194, 192] on button "p" at bounding box center [194, 186] width 18 height 18
click at [45, 160] on button "a" at bounding box center [47, 162] width 18 height 18
click at [193, 211] on button "y" at bounding box center [194, 211] width 18 height 18
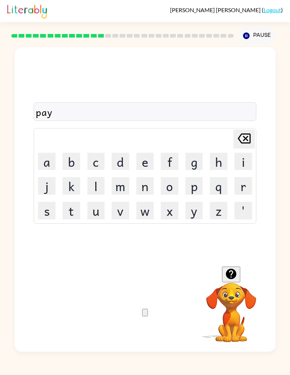
click at [116, 189] on button "m" at bounding box center [121, 186] width 18 height 18
click at [146, 160] on button "e" at bounding box center [145, 162] width 18 height 18
click at [146, 187] on button "n" at bounding box center [145, 186] width 18 height 18
click at [77, 215] on button "t" at bounding box center [72, 211] width 18 height 18
click at [148, 309] on button "button" at bounding box center [145, 313] width 6 height 8
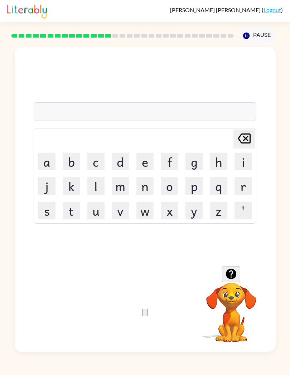
click at [237, 280] on button "button" at bounding box center [231, 275] width 18 height 16
click at [126, 191] on button "m" at bounding box center [121, 186] width 18 height 18
click at [144, 160] on button "e" at bounding box center [145, 162] width 18 height 18
click at [44, 179] on button "j" at bounding box center [47, 186] width 18 height 18
click at [97, 208] on button "u" at bounding box center [96, 211] width 18 height 18
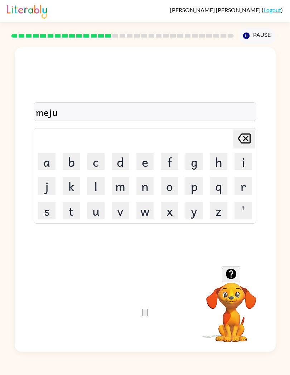
click at [145, 162] on button "e" at bounding box center [145, 162] width 18 height 18
click at [242, 184] on button "r" at bounding box center [244, 186] width 18 height 18
click at [148, 315] on button "button" at bounding box center [145, 313] width 6 height 8
click at [45, 207] on button "s" at bounding box center [47, 211] width 18 height 18
click at [198, 187] on button "p" at bounding box center [194, 186] width 18 height 18
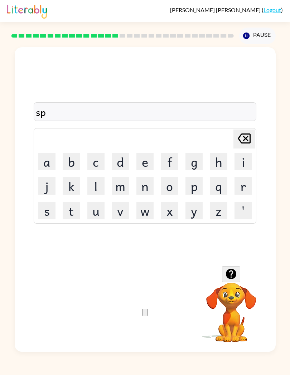
click at [44, 161] on button "a" at bounding box center [47, 162] width 18 height 18
click at [235, 182] on button "r" at bounding box center [244, 186] width 18 height 18
click at [104, 156] on button "c" at bounding box center [96, 162] width 18 height 18
click at [189, 209] on button "y" at bounding box center [194, 211] width 18 height 18
click at [242, 134] on icon at bounding box center [244, 139] width 13 height 10
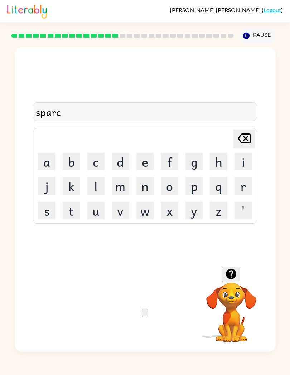
click at [78, 177] on button "k" at bounding box center [72, 186] width 18 height 18
click at [233, 136] on button "Delete Delete last character input" at bounding box center [243, 139] width 21 height 19
click at [232, 135] on td "Delete Delete last character input" at bounding box center [145, 139] width 220 height 20
click at [236, 147] on icon "Delete Delete last character input" at bounding box center [244, 138] width 17 height 17
click at [70, 193] on button "k" at bounding box center [72, 186] width 18 height 18
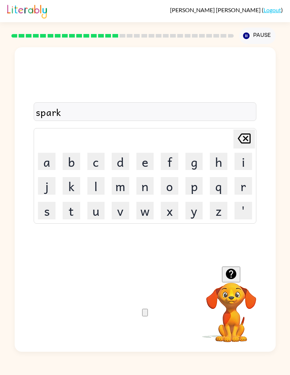
click at [148, 317] on button "button" at bounding box center [145, 313] width 6 height 8
click at [193, 189] on button "p" at bounding box center [194, 186] width 18 height 18
click at [50, 163] on button "a" at bounding box center [47, 162] width 18 height 18
click at [97, 187] on button "l" at bounding box center [96, 186] width 18 height 18
click at [145, 314] on icon "button" at bounding box center [145, 314] width 0 height 0
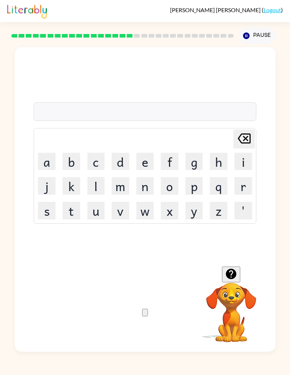
click at [229, 278] on icon "button" at bounding box center [231, 274] width 10 height 10
click at [147, 211] on button "w" at bounding box center [145, 211] width 18 height 18
click at [247, 135] on icon at bounding box center [244, 139] width 13 height 10
click at [39, 209] on button "s" at bounding box center [47, 211] width 18 height 18
click at [196, 187] on button "p" at bounding box center [194, 186] width 18 height 18
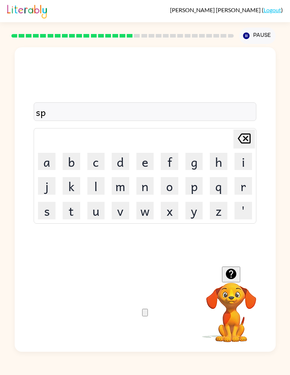
click at [237, 162] on button "i" at bounding box center [244, 162] width 18 height 18
click at [145, 188] on button "n" at bounding box center [145, 186] width 18 height 18
click at [235, 164] on button "i" at bounding box center [244, 162] width 18 height 18
click at [184, 160] on td "g" at bounding box center [194, 162] width 24 height 24
click at [192, 165] on button "g" at bounding box center [194, 162] width 18 height 18
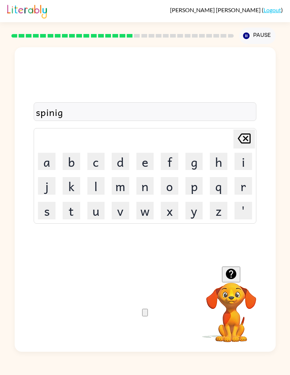
click at [145, 314] on icon "button" at bounding box center [145, 314] width 0 height 0
click at [193, 162] on button "g" at bounding box center [194, 162] width 18 height 18
click at [238, 185] on button "r" at bounding box center [244, 186] width 18 height 18
click at [97, 212] on button "u" at bounding box center [96, 211] width 18 height 18
click at [122, 186] on button "m" at bounding box center [121, 186] width 18 height 18
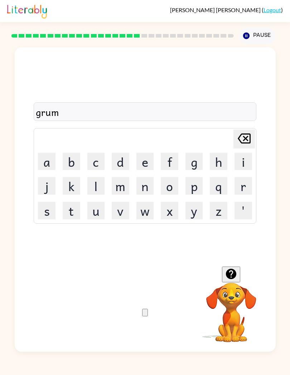
click at [202, 190] on button "p" at bounding box center [194, 186] width 18 height 18
click at [143, 166] on button "e" at bounding box center [145, 162] width 18 height 18
click at [245, 138] on icon at bounding box center [244, 139] width 13 height 10
click at [243, 169] on button "i" at bounding box center [244, 162] width 18 height 18
click at [246, 146] on icon "Delete Delete last character input" at bounding box center [244, 138] width 17 height 17
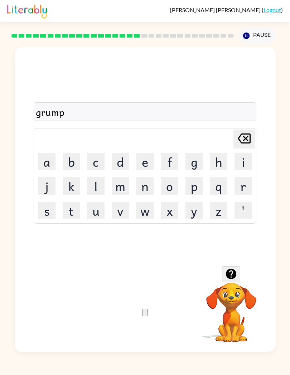
click at [188, 215] on button "y" at bounding box center [194, 211] width 18 height 18
click at [144, 165] on button "e" at bounding box center [145, 162] width 18 height 18
click at [44, 217] on button "s" at bounding box center [47, 211] width 18 height 18
click at [234, 143] on button "Delete Delete last character input" at bounding box center [243, 139] width 21 height 19
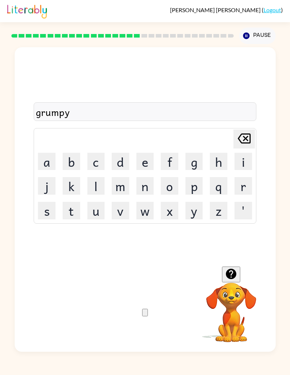
click at [239, 140] on icon at bounding box center [244, 139] width 13 height 10
click at [246, 166] on button "i" at bounding box center [244, 162] width 18 height 18
click at [141, 164] on button "e" at bounding box center [145, 162] width 18 height 18
click at [49, 212] on button "s" at bounding box center [47, 211] width 18 height 18
click at [72, 211] on button "t" at bounding box center [72, 211] width 18 height 18
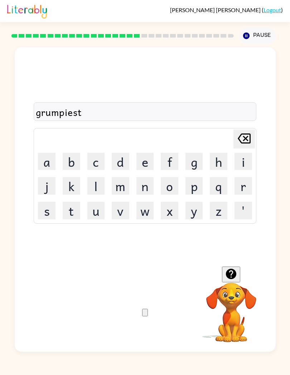
click at [148, 316] on button "button" at bounding box center [145, 313] width 6 height 8
click at [242, 161] on button "i" at bounding box center [244, 162] width 18 height 18
click at [143, 189] on button "n" at bounding box center [145, 186] width 18 height 18
click at [98, 162] on button "c" at bounding box center [96, 162] width 18 height 18
click at [241, 191] on button "r" at bounding box center [244, 186] width 18 height 18
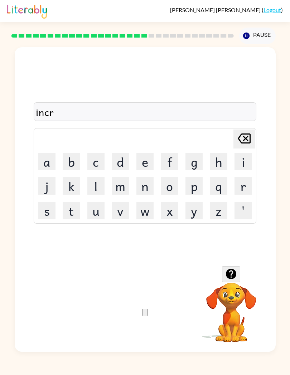
click at [145, 163] on button "e" at bounding box center [145, 162] width 18 height 18
click at [117, 161] on button "d" at bounding box center [121, 162] width 18 height 18
click at [53, 154] on button "a" at bounding box center [47, 162] width 18 height 18
click at [77, 160] on button "b" at bounding box center [72, 162] width 18 height 18
click at [142, 154] on button "e" at bounding box center [145, 162] width 18 height 18
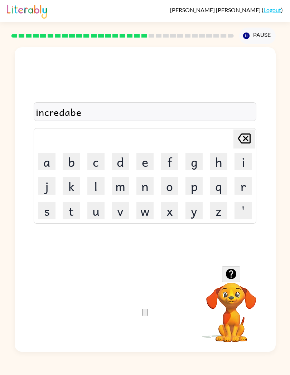
click at [100, 185] on button "l" at bounding box center [96, 186] width 18 height 18
click at [148, 310] on button "button" at bounding box center [145, 313] width 6 height 8
click at [229, 285] on video "Your browser must support playing .mp4 files to use Literably. Please try using…" at bounding box center [232, 308] width 72 height 72
click at [234, 270] on icon "button" at bounding box center [231, 274] width 10 height 10
click at [95, 182] on button "l" at bounding box center [96, 186] width 18 height 18
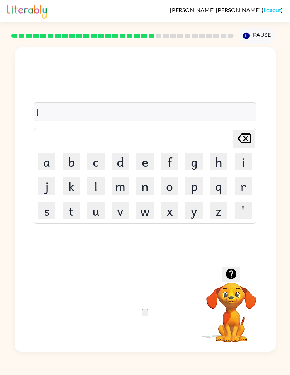
click at [138, 161] on button "e" at bounding box center [145, 162] width 18 height 18
click at [43, 213] on button "s" at bounding box center [47, 211] width 18 height 18
click at [142, 163] on button "e" at bounding box center [145, 162] width 18 height 18
click at [142, 187] on button "n" at bounding box center [145, 186] width 18 height 18
click at [119, 163] on button "d" at bounding box center [121, 162] width 18 height 18
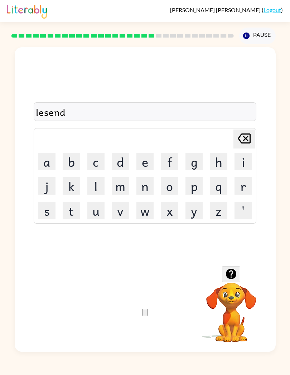
click at [148, 309] on button "button" at bounding box center [145, 313] width 6 height 8
click at [141, 192] on button "n" at bounding box center [145, 186] width 18 height 18
click at [165, 188] on button "o" at bounding box center [170, 186] width 18 height 18
click at [124, 189] on button "m" at bounding box center [121, 186] width 18 height 18
click at [151, 159] on button "e" at bounding box center [145, 162] width 18 height 18
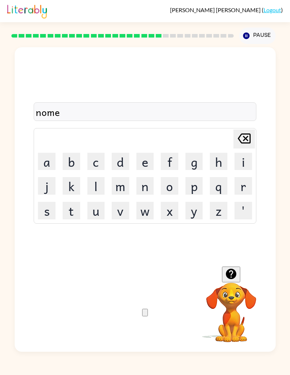
click at [144, 189] on button "n" at bounding box center [145, 186] width 18 height 18
click at [45, 162] on button "a" at bounding box center [47, 162] width 18 height 18
click at [77, 207] on button "t" at bounding box center [72, 211] width 18 height 18
click at [143, 161] on button "e" at bounding box center [145, 162] width 18 height 18
click at [145, 314] on icon "button" at bounding box center [145, 314] width 0 height 0
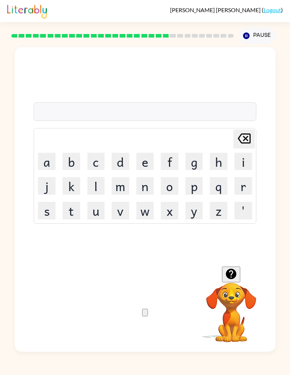
click at [41, 208] on button "s" at bounding box center [47, 211] width 18 height 18
click at [98, 210] on button "u" at bounding box center [96, 211] width 18 height 18
click at [53, 211] on button "s" at bounding box center [47, 211] width 18 height 18
click at [73, 211] on button "t" at bounding box center [72, 211] width 18 height 18
click at [45, 159] on button "a" at bounding box center [47, 162] width 18 height 18
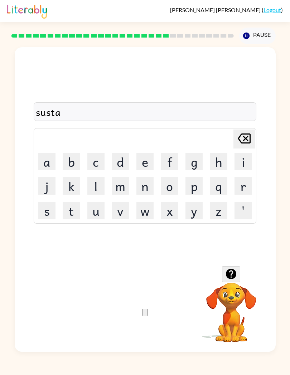
click at [235, 162] on button "i" at bounding box center [244, 162] width 18 height 18
click at [147, 192] on button "n" at bounding box center [145, 186] width 18 height 18
click at [139, 165] on button "e" at bounding box center [145, 162] width 18 height 18
click at [148, 309] on button "button" at bounding box center [145, 313] width 6 height 8
click at [148, 314] on div at bounding box center [145, 311] width 6 height 9
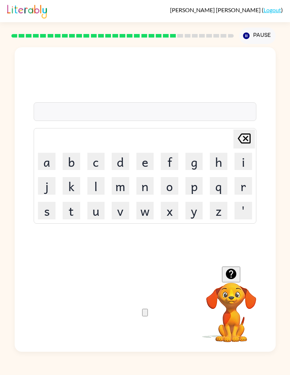
click at [167, 189] on button "o" at bounding box center [170, 186] width 18 height 18
click at [241, 185] on button "r" at bounding box center [244, 186] width 18 height 18
click at [242, 139] on icon "Delete Delete last character input" at bounding box center [244, 138] width 17 height 17
click at [241, 139] on icon "Delete Delete last character input" at bounding box center [244, 138] width 17 height 17
click at [143, 209] on button "w" at bounding box center [145, 211] width 18 height 18
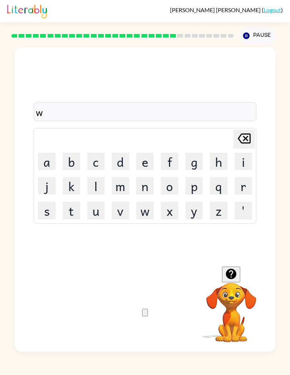
click at [174, 184] on button "o" at bounding box center [170, 186] width 18 height 18
click at [235, 189] on button "r" at bounding box center [244, 186] width 18 height 18
click at [121, 165] on button "d" at bounding box center [121, 162] width 18 height 18
click at [194, 219] on button "y" at bounding box center [194, 211] width 18 height 18
click at [145, 314] on icon "button" at bounding box center [145, 314] width 0 height 0
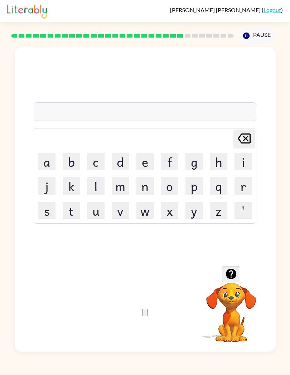
click at [239, 276] on button "button" at bounding box center [231, 275] width 18 height 16
click at [244, 185] on button "r" at bounding box center [244, 186] width 18 height 18
click at [142, 164] on button "e" at bounding box center [145, 162] width 18 height 18
click at [97, 189] on button "l" at bounding box center [96, 186] width 18 height 18
click at [40, 159] on button "a" at bounding box center [47, 162] width 18 height 18
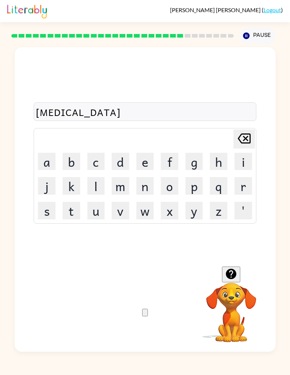
click at [70, 207] on button "t" at bounding box center [72, 211] width 18 height 18
click at [143, 163] on button "e" at bounding box center [145, 162] width 18 height 18
click at [121, 163] on button "d" at bounding box center [121, 162] width 18 height 18
click at [148, 316] on button "button" at bounding box center [145, 313] width 6 height 8
click at [70, 188] on button "k" at bounding box center [72, 186] width 18 height 18
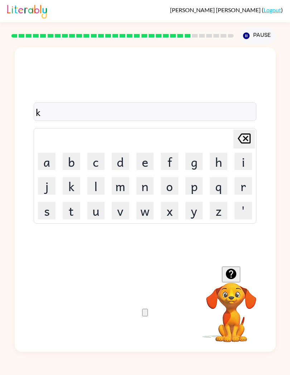
click at [236, 159] on button "i" at bounding box center [244, 162] width 18 height 18
click at [74, 209] on button "t" at bounding box center [72, 211] width 18 height 18
click at [137, 162] on button "e" at bounding box center [145, 162] width 18 height 18
click at [145, 191] on button "n" at bounding box center [145, 186] width 18 height 18
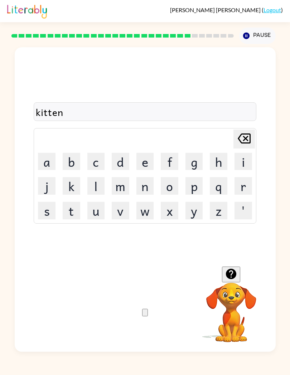
click at [148, 316] on icon "button" at bounding box center [149, 319] width 6 height 6
click at [233, 272] on icon "button" at bounding box center [231, 274] width 13 height 13
click at [124, 167] on button "d" at bounding box center [121, 162] width 18 height 18
click at [143, 167] on button "e" at bounding box center [145, 162] width 18 height 18
click at [199, 185] on button "p" at bounding box center [194, 186] width 18 height 18
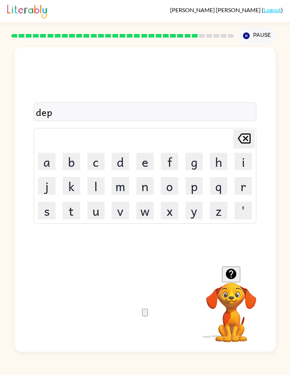
click at [44, 159] on button "a" at bounding box center [47, 162] width 18 height 18
click at [237, 185] on button "r" at bounding box center [244, 186] width 18 height 18
click at [72, 211] on button "t" at bounding box center [72, 211] width 18 height 18
click at [120, 184] on button "m" at bounding box center [121, 186] width 18 height 18
click at [134, 164] on td "e" at bounding box center [145, 162] width 24 height 24
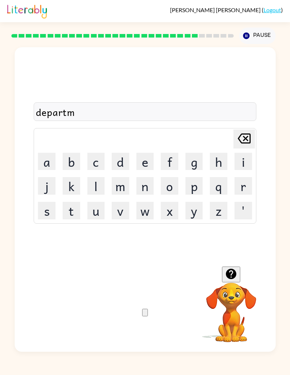
click at [146, 189] on button "n" at bounding box center [145, 186] width 18 height 18
click at [74, 213] on button "t" at bounding box center [72, 211] width 18 height 18
click at [238, 141] on icon "Delete Delete last character input" at bounding box center [244, 138] width 17 height 17
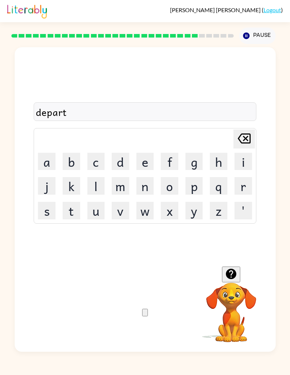
click at [120, 187] on button "m" at bounding box center [121, 186] width 18 height 18
click at [144, 165] on button "e" at bounding box center [145, 162] width 18 height 18
click at [147, 185] on button "n" at bounding box center [145, 186] width 18 height 18
click at [70, 213] on button "t" at bounding box center [72, 211] width 18 height 18
click at [145, 314] on icon "button" at bounding box center [145, 314] width 0 height 0
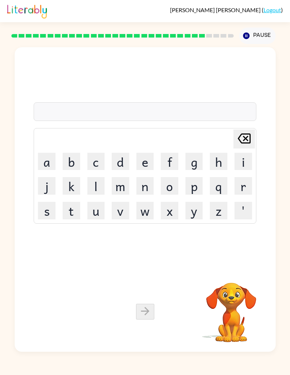
click at [43, 207] on button "s" at bounding box center [47, 211] width 18 height 18
click at [97, 186] on button "l" at bounding box center [96, 186] width 18 height 18
click at [241, 164] on button "i" at bounding box center [244, 162] width 18 height 18
click at [76, 209] on button "t" at bounding box center [72, 211] width 18 height 18
click at [150, 163] on button "e" at bounding box center [145, 162] width 18 height 18
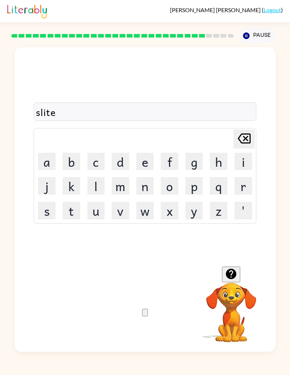
click at [148, 311] on button "button" at bounding box center [145, 313] width 6 height 8
click at [97, 212] on button "u" at bounding box center [96, 211] width 18 height 18
click at [139, 188] on button "n" at bounding box center [145, 186] width 18 height 18
click at [235, 160] on button "i" at bounding box center [244, 162] width 18 height 18
click at [120, 212] on button "v" at bounding box center [121, 211] width 18 height 18
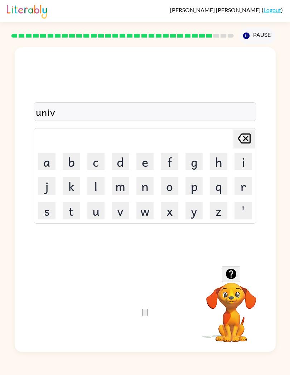
click at [146, 161] on button "e" at bounding box center [145, 162] width 18 height 18
click at [238, 182] on button "r" at bounding box center [244, 186] width 18 height 18
click at [45, 216] on button "s" at bounding box center [47, 211] width 18 height 18
click at [42, 159] on button "a" at bounding box center [47, 162] width 18 height 18
click at [100, 185] on button "l" at bounding box center [96, 186] width 18 height 18
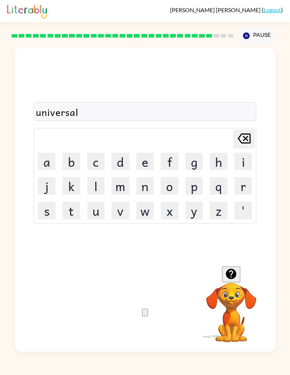
click at [145, 314] on icon "button" at bounding box center [145, 314] width 0 height 0
click at [42, 208] on button "s" at bounding box center [47, 211] width 18 height 18
click at [238, 159] on button "i" at bounding box center [244, 162] width 18 height 18
click at [100, 183] on button "l" at bounding box center [96, 186] width 18 height 18
click at [101, 192] on button "l" at bounding box center [96, 186] width 18 height 18
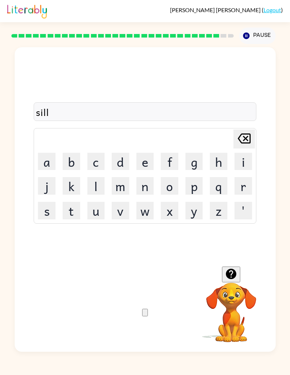
click at [124, 211] on button "v" at bounding box center [121, 211] width 18 height 18
click at [141, 162] on button "e" at bounding box center [145, 162] width 18 height 18
click at [241, 141] on icon "Delete Delete last character input" at bounding box center [244, 138] width 17 height 17
click at [236, 141] on icon "Delete Delete last character input" at bounding box center [244, 138] width 17 height 17
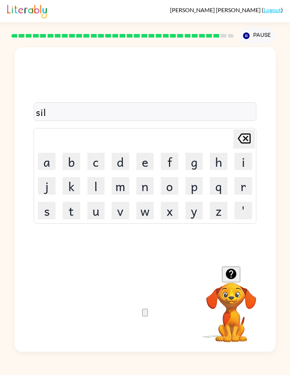
click at [121, 209] on button "v" at bounding box center [121, 211] width 18 height 18
click at [238, 183] on button "r" at bounding box center [244, 186] width 18 height 18
click at [146, 216] on button "w" at bounding box center [145, 211] width 18 height 18
click at [144, 168] on button "e" at bounding box center [145, 162] width 18 height 18
click at [40, 156] on button "a" at bounding box center [47, 162] width 18 height 18
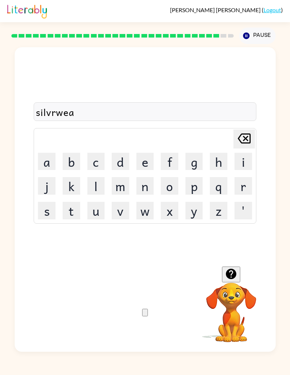
click at [242, 187] on button "r" at bounding box center [244, 186] width 18 height 18
click at [145, 314] on icon "button" at bounding box center [145, 314] width 0 height 0
click at [234, 278] on icon "button" at bounding box center [231, 274] width 10 height 10
click at [143, 165] on button "e" at bounding box center [145, 162] width 18 height 18
click at [147, 188] on button "n" at bounding box center [145, 186] width 18 height 18
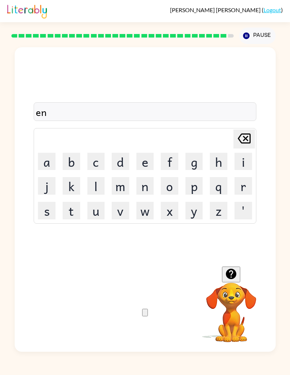
click at [94, 166] on button "c" at bounding box center [96, 162] width 18 height 18
click at [41, 162] on button "a" at bounding box center [47, 162] width 18 height 18
click at [103, 215] on button "u" at bounding box center [96, 211] width 18 height 18
click at [145, 185] on button "n" at bounding box center [145, 186] width 18 height 18
click at [73, 207] on button "t" at bounding box center [72, 211] width 18 height 18
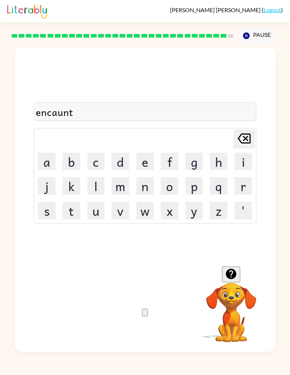
click at [149, 160] on button "e" at bounding box center [145, 162] width 18 height 18
click at [239, 188] on button "r" at bounding box center [244, 186] width 18 height 18
click at [145, 314] on icon "button" at bounding box center [145, 314] width 0 height 0
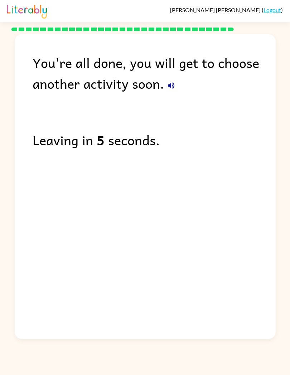
click at [177, 243] on div "You're all done, you will get to choose another activity soon. Leaving in 5 sec…" at bounding box center [145, 184] width 261 height 301
click at [188, 225] on div "You're all done, you will get to choose another activity soon. Leaving in 4 sec…" at bounding box center [145, 184] width 261 height 301
